Goal: Navigation & Orientation: Find specific page/section

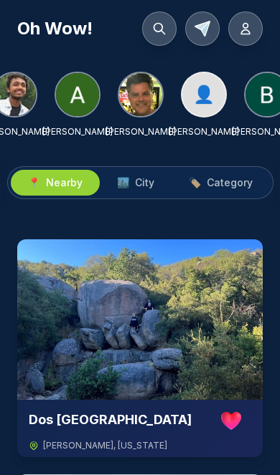
scroll to position [0, 164]
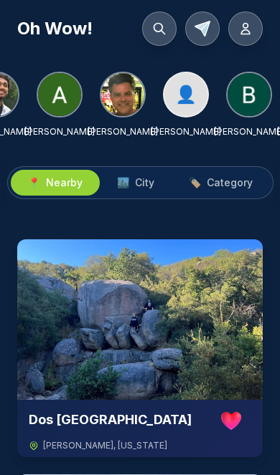
click at [123, 100] on img at bounding box center [122, 94] width 43 height 43
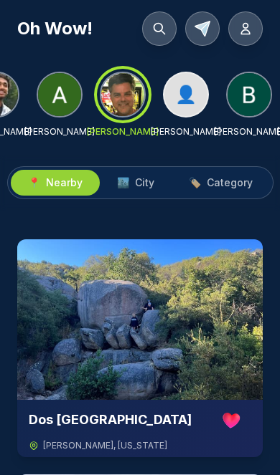
click at [120, 109] on div at bounding box center [123, 95] width 52 height 52
click at [203, 33] on icon at bounding box center [202, 29] width 14 height 14
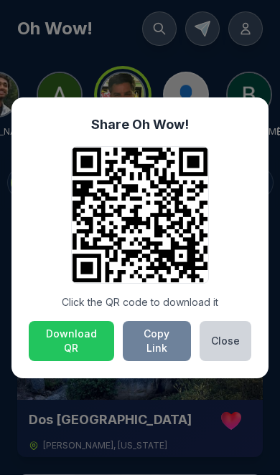
click at [158, 335] on button "Copy Link" at bounding box center [157, 341] width 68 height 40
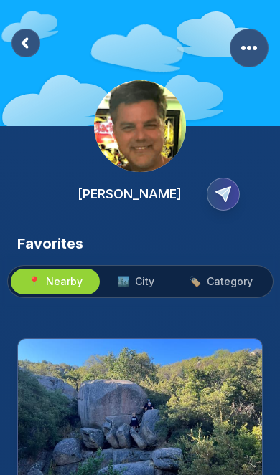
click at [229, 187] on icon "Copy Profile Link" at bounding box center [223, 194] width 14 height 14
click at [143, 279] on span "City" at bounding box center [144, 282] width 19 height 14
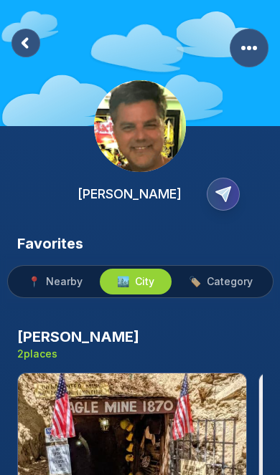
click at [29, 47] on rect at bounding box center [25, 43] width 29 height 29
click at [32, 57] on icon at bounding box center [25, 43] width 29 height 29
click at [31, 56] on rect at bounding box center [26, 43] width 28 height 28
click at [29, 49] on rect at bounding box center [25, 43] width 29 height 29
click at [30, 45] on rect at bounding box center [25, 43] width 29 height 29
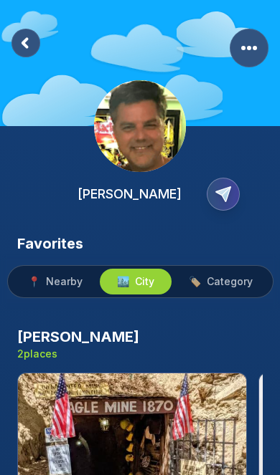
click at [30, 52] on rect at bounding box center [25, 43] width 29 height 29
click at [23, 51] on rect at bounding box center [25, 43] width 29 height 29
click at [31, 54] on rect at bounding box center [25, 43] width 29 height 29
click at [29, 53] on rect at bounding box center [25, 43] width 29 height 29
click at [29, 52] on rect at bounding box center [25, 43] width 29 height 29
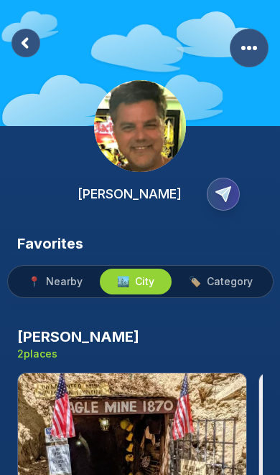
click at [206, 281] on span "🏷️ Category" at bounding box center [221, 282] width 64 height 14
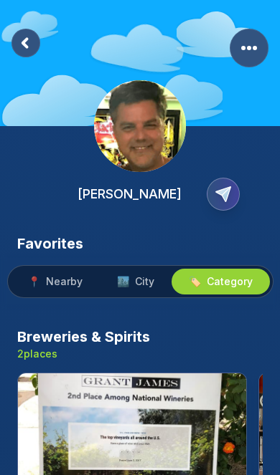
click at [147, 279] on span "City" at bounding box center [144, 282] width 19 height 14
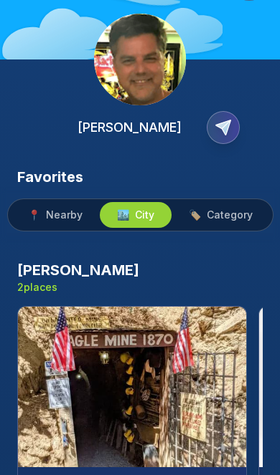
scroll to position [70, 0]
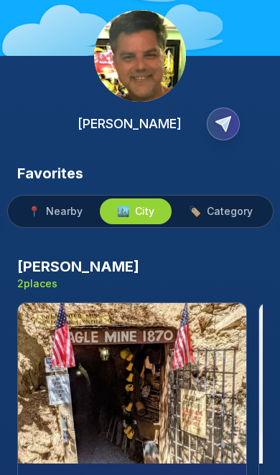
click at [164, 353] on img at bounding box center [132, 383] width 228 height 161
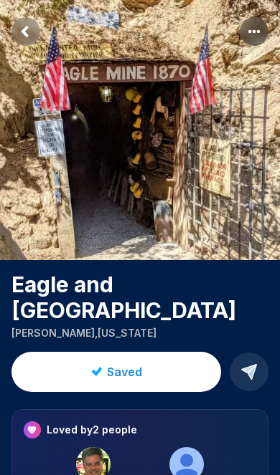
click at [86, 474] on img at bounding box center [93, 464] width 34 height 34
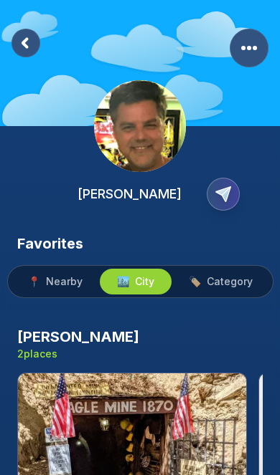
click at [23, 43] on icon at bounding box center [25, 43] width 4 height 8
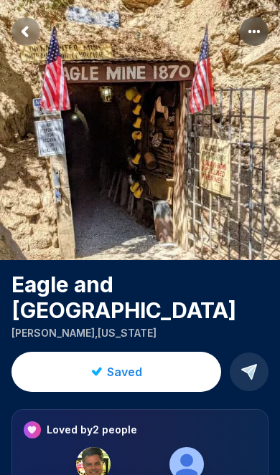
click at [37, 30] on rect "Return to previous page" at bounding box center [25, 31] width 29 height 29
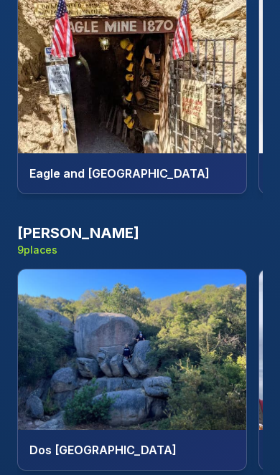
scroll to position [381, 0]
click at [56, 229] on h3 "[PERSON_NAME]" at bounding box center [78, 233] width 122 height 20
click at [56, 228] on h3 "[PERSON_NAME]" at bounding box center [78, 233] width 122 height 20
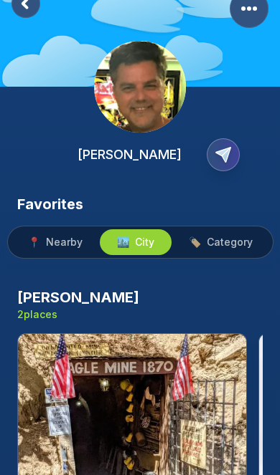
scroll to position [0, 0]
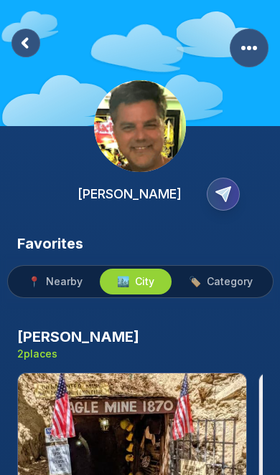
click at [249, 57] on rect "More Options" at bounding box center [248, 48] width 39 height 39
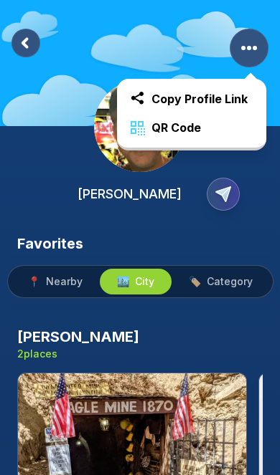
click at [148, 355] on div "Julian 2 places" at bounding box center [139, 344] width 245 height 34
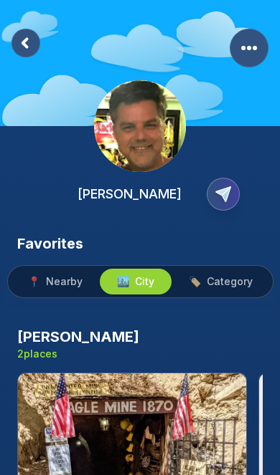
click at [156, 347] on div "Julian 2 places" at bounding box center [139, 344] width 245 height 34
click at [138, 427] on img at bounding box center [132, 453] width 228 height 161
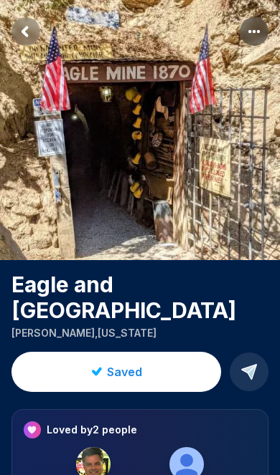
click at [31, 38] on rect "Return to previous page" at bounding box center [25, 31] width 29 height 29
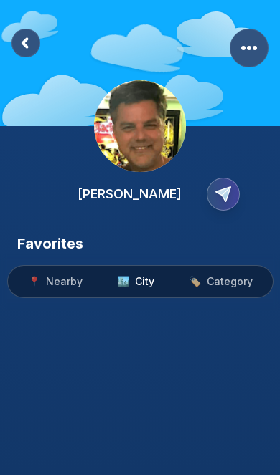
click at [32, 47] on rect at bounding box center [25, 43] width 29 height 29
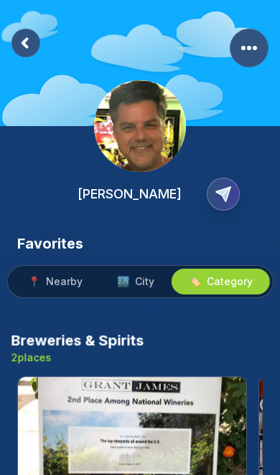
click at [27, 46] on icon at bounding box center [25, 43] width 4 height 8
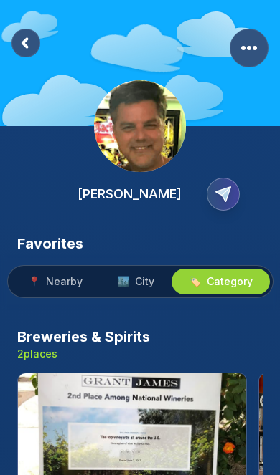
click at [26, 46] on icon at bounding box center [25, 43] width 4 height 8
click at [68, 284] on span "Nearby" at bounding box center [64, 282] width 37 height 14
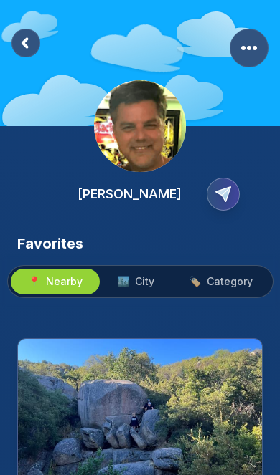
click at [146, 285] on span "City" at bounding box center [144, 282] width 19 height 14
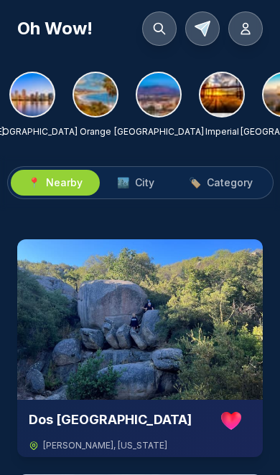
scroll to position [0, 508]
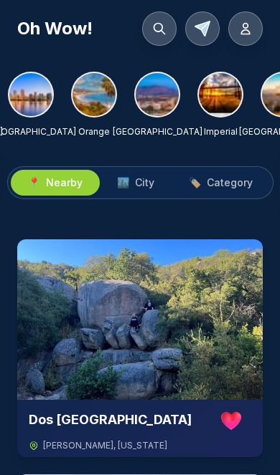
click at [95, 100] on img at bounding box center [93, 94] width 43 height 43
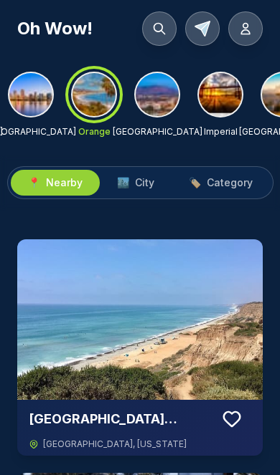
click at [140, 189] on span "City" at bounding box center [144, 183] width 19 height 14
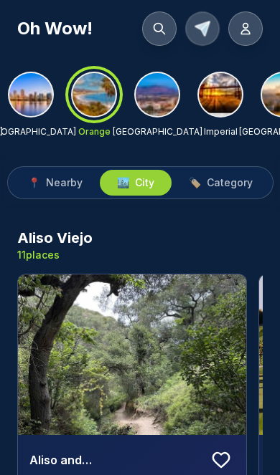
click at [206, 35] on icon at bounding box center [202, 29] width 20 height 20
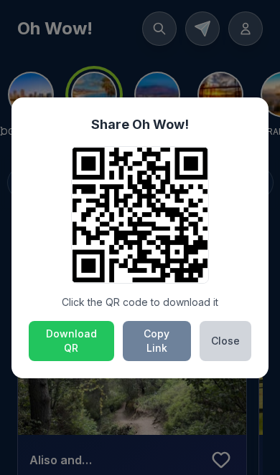
click at [158, 344] on button "Copy Link" at bounding box center [157, 341] width 68 height 40
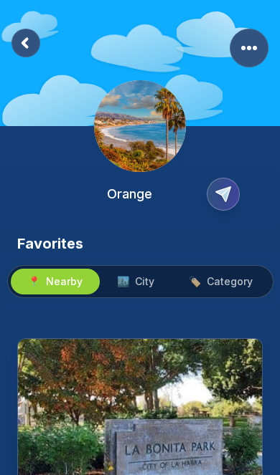
click at [25, 45] on icon at bounding box center [25, 43] width 4 height 8
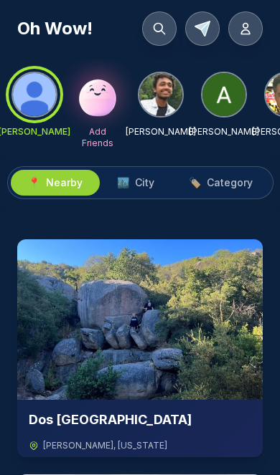
click at [252, 32] on button at bounding box center [245, 28] width 34 height 34
